Goal: Information Seeking & Learning: Compare options

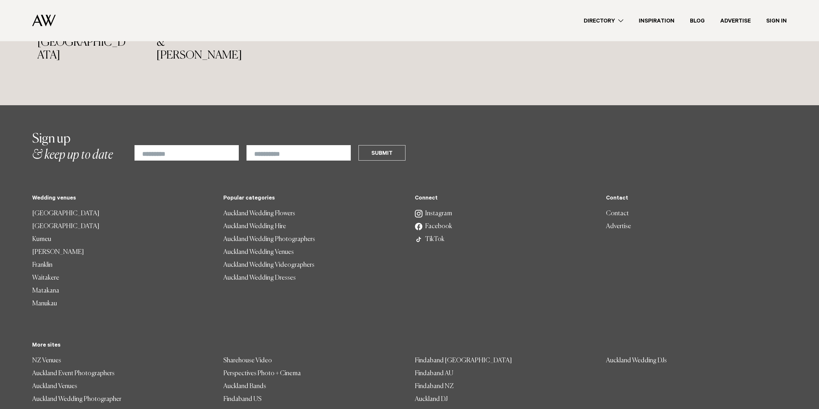
scroll to position [1961, 0]
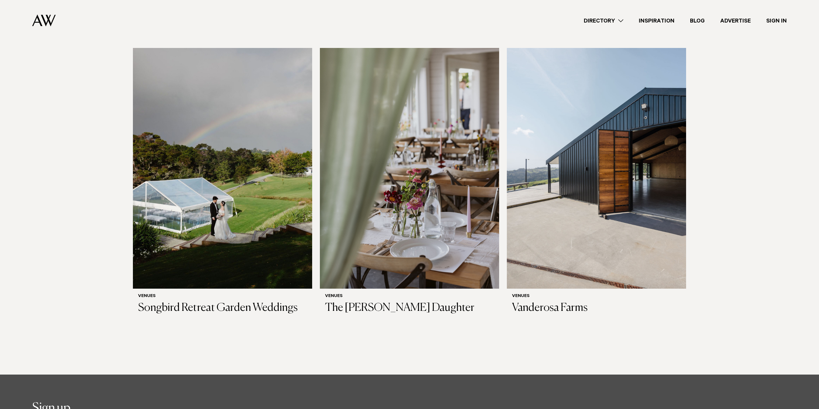
scroll to position [96, 0]
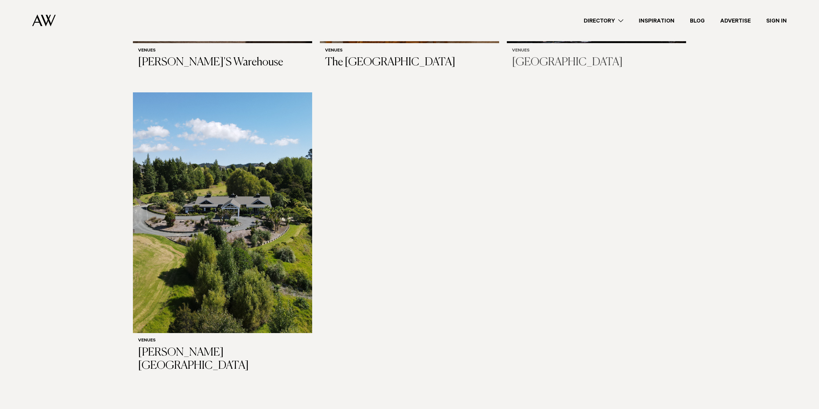
scroll to position [1833, 0]
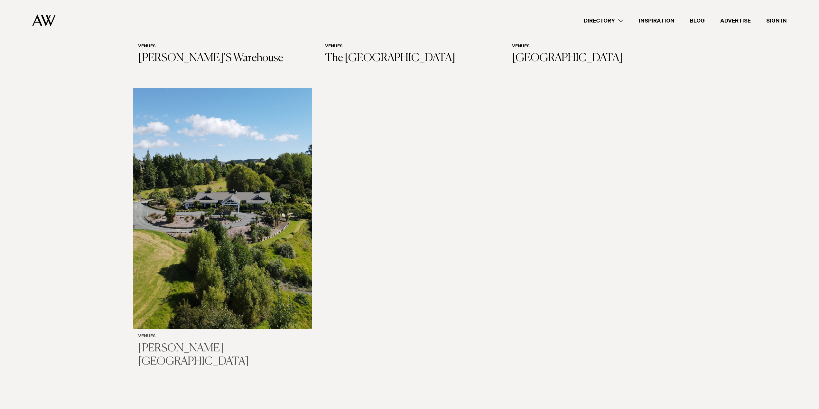
click at [188, 233] on img at bounding box center [222, 208] width 179 height 241
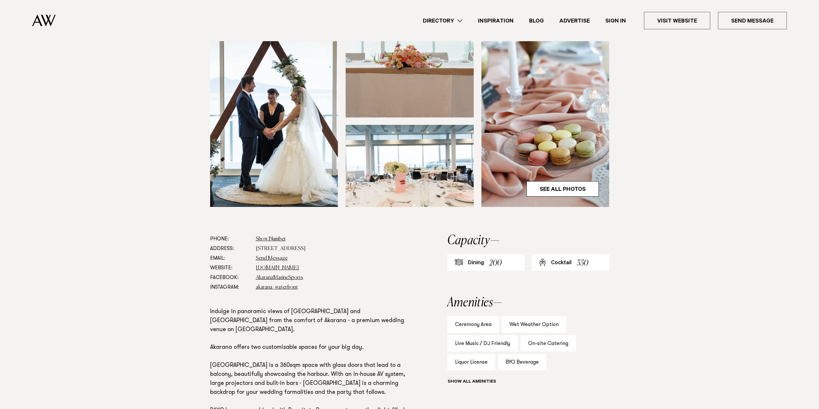
scroll to position [161, 0]
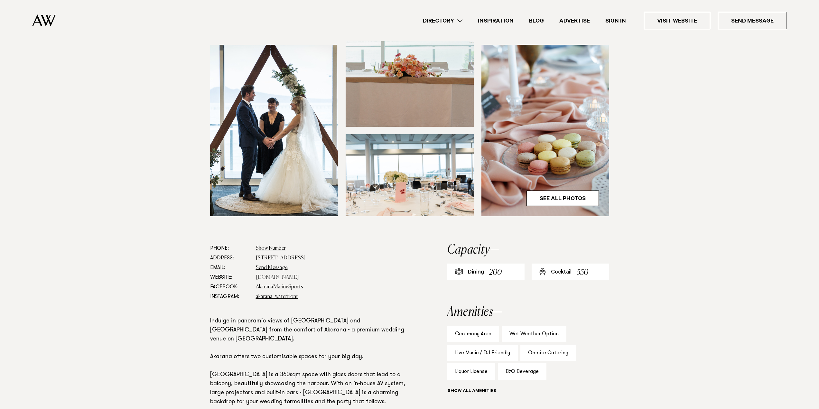
click at [276, 277] on link "[DOMAIN_NAME]" at bounding box center [277, 277] width 43 height 5
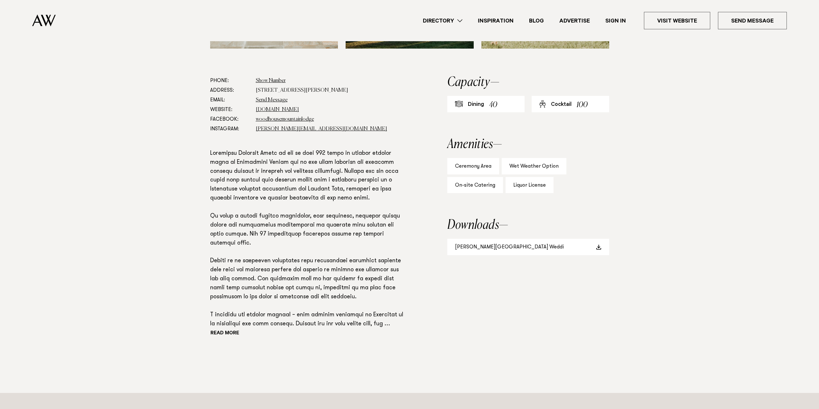
scroll to position [354, 0]
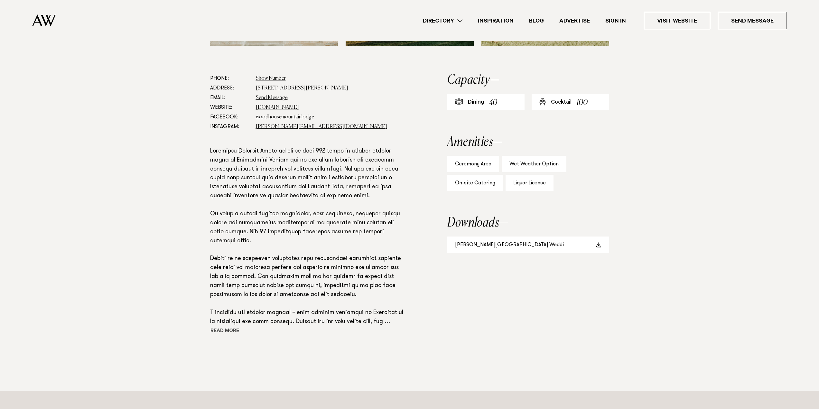
click at [231, 330] on button "Read more" at bounding box center [239, 331] width 58 height 10
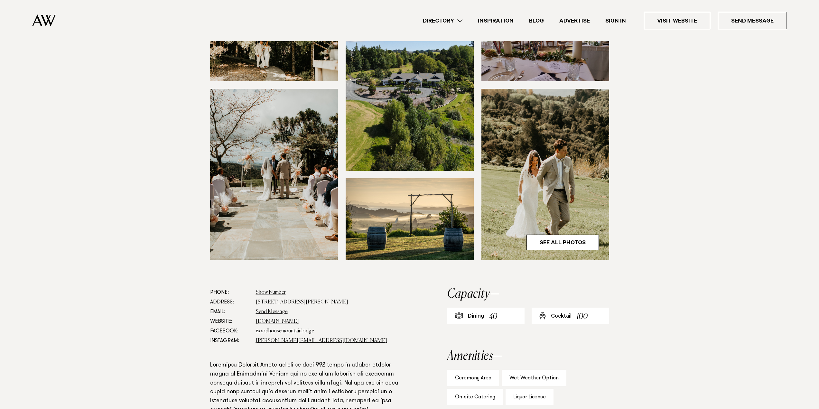
scroll to position [129, 0]
